Goal: Information Seeking & Learning: Find specific fact

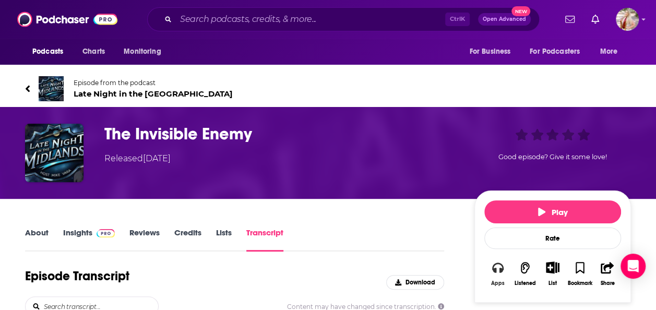
click at [490, 278] on button "Apps" at bounding box center [498, 274] width 27 height 38
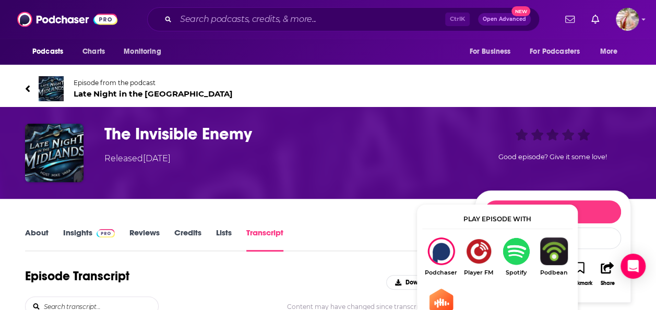
click at [512, 254] on img "Show Listen On dropdown" at bounding box center [517, 252] width 38 height 28
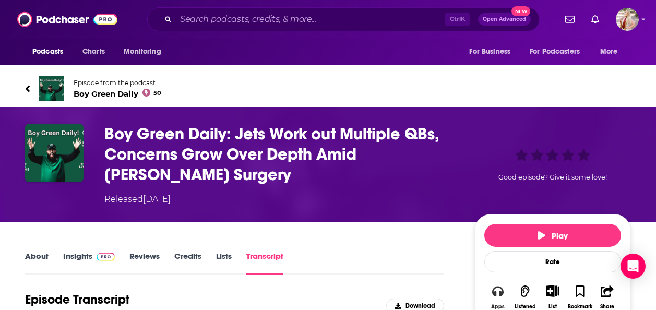
click at [496, 286] on icon "button" at bounding box center [497, 291] width 11 height 10
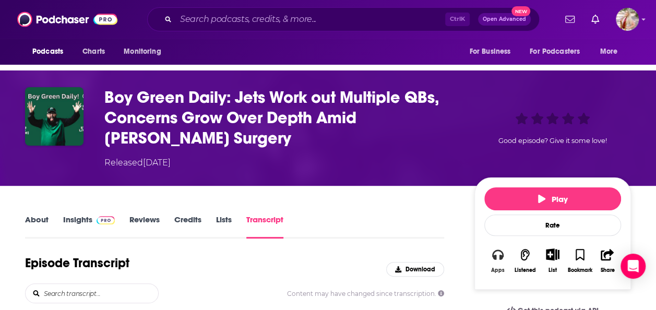
scroll to position [37, 0]
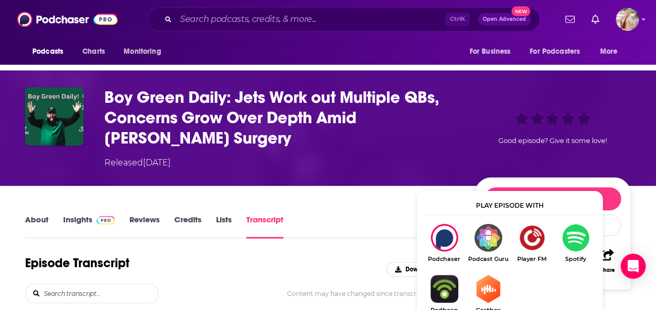
click at [566, 252] on link "Spotify" at bounding box center [576, 243] width 44 height 39
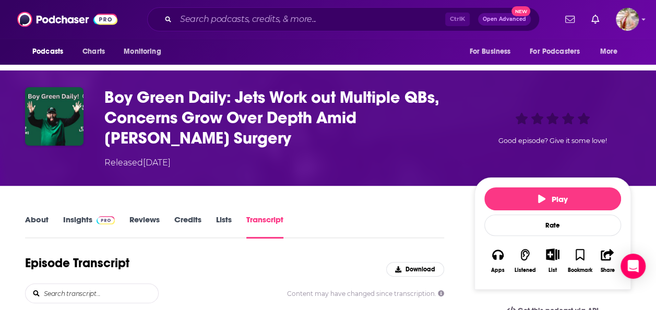
click at [70, 227] on link "Insights" at bounding box center [89, 227] width 52 height 24
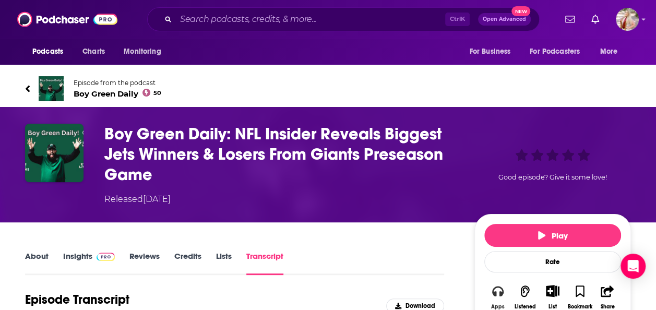
click at [503, 293] on icon "button" at bounding box center [497, 291] width 11 height 11
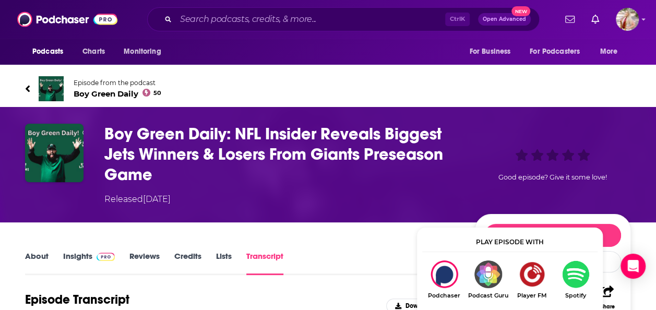
click at [580, 282] on img "Show Listen On dropdown" at bounding box center [576, 275] width 44 height 28
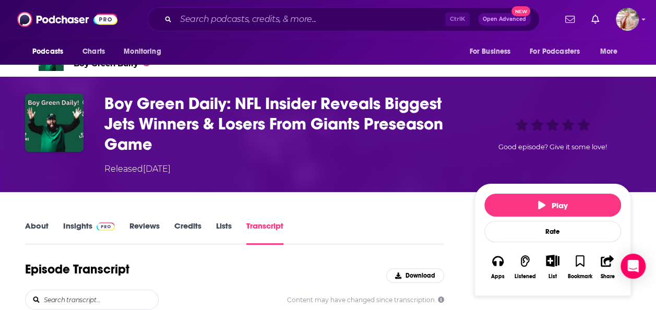
scroll to position [33, 0]
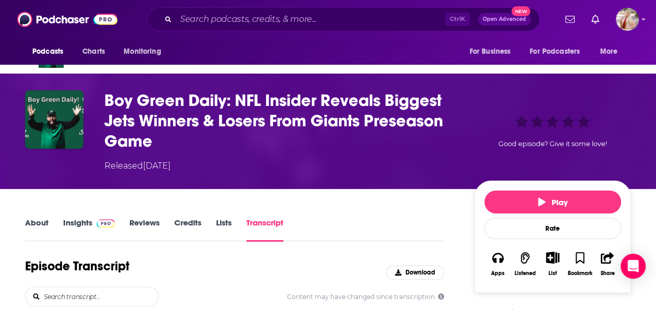
click at [77, 226] on link "Insights" at bounding box center [89, 230] width 52 height 24
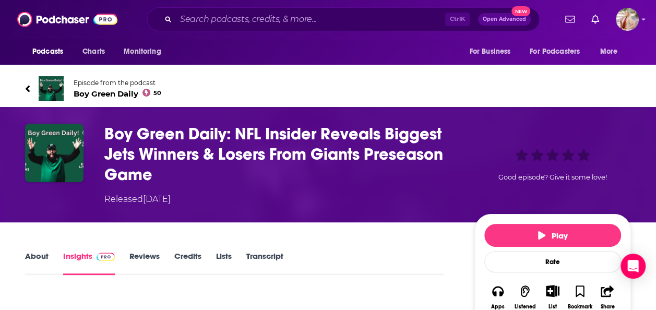
click at [274, 258] on link "Transcript" at bounding box center [264, 263] width 37 height 24
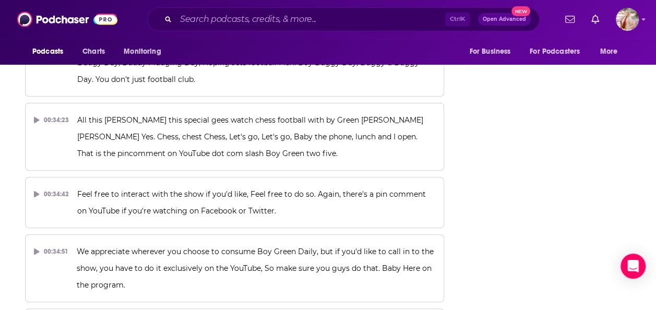
scroll to position [11893, 0]
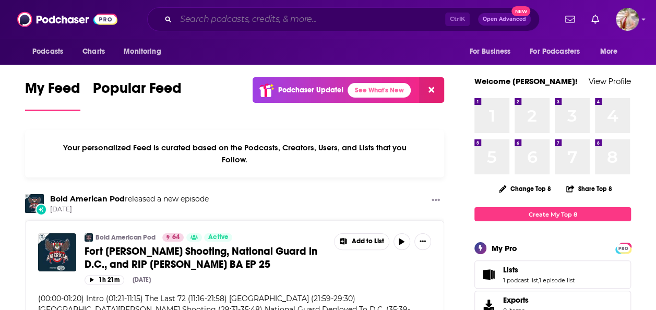
click at [318, 26] on input "Search podcasts, credits, & more..." at bounding box center [310, 19] width 269 height 17
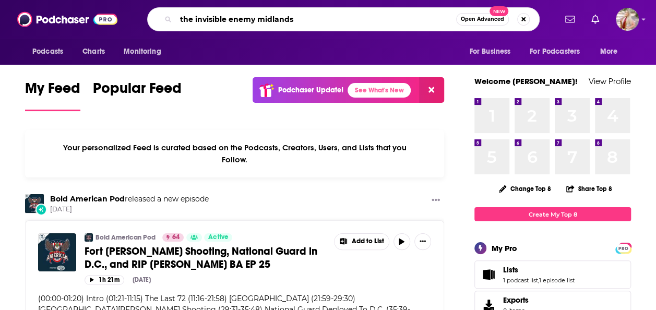
type input "the invisible enemy midlands"
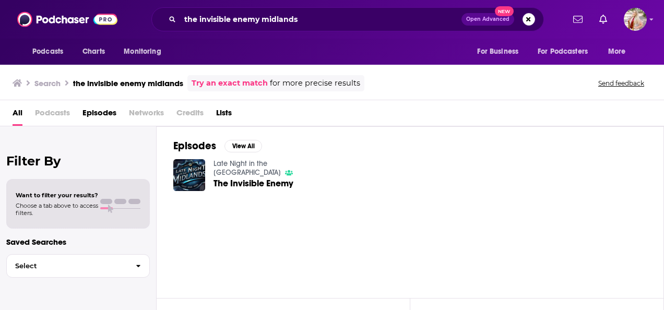
click at [269, 181] on span "The Invisible Enemy" at bounding box center [254, 183] width 80 height 9
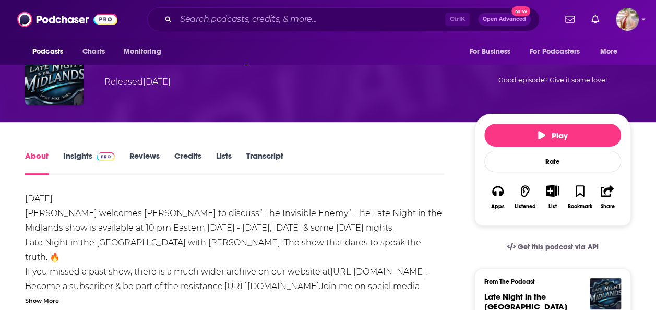
scroll to position [101, 0]
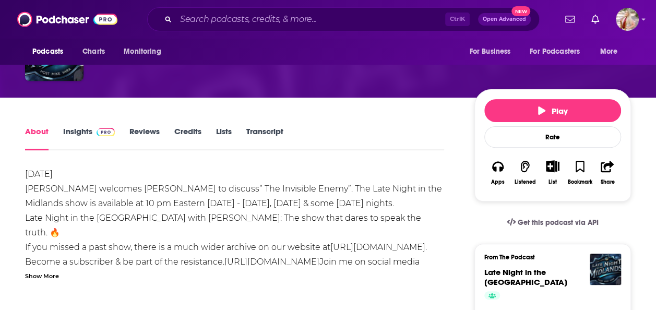
click at [93, 131] on span at bounding box center [103, 131] width 22 height 10
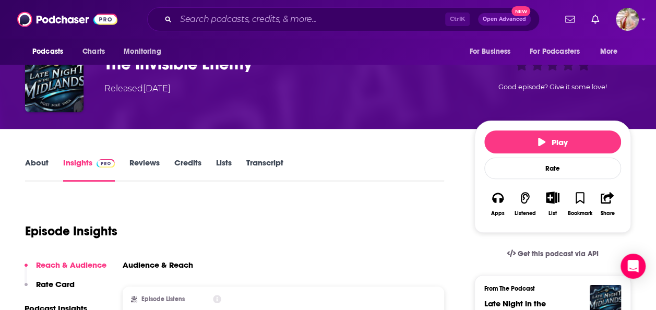
scroll to position [65, 0]
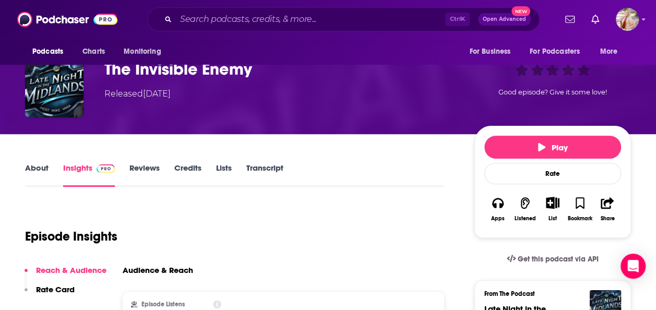
click at [274, 166] on link "Transcript" at bounding box center [264, 175] width 37 height 24
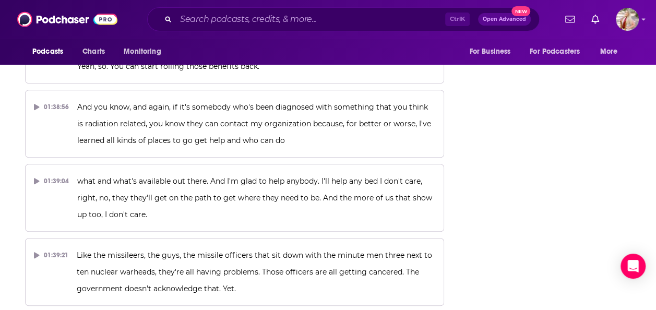
scroll to position [23991, 0]
